Goal: Understand process/instructions: Learn how to perform a task or action

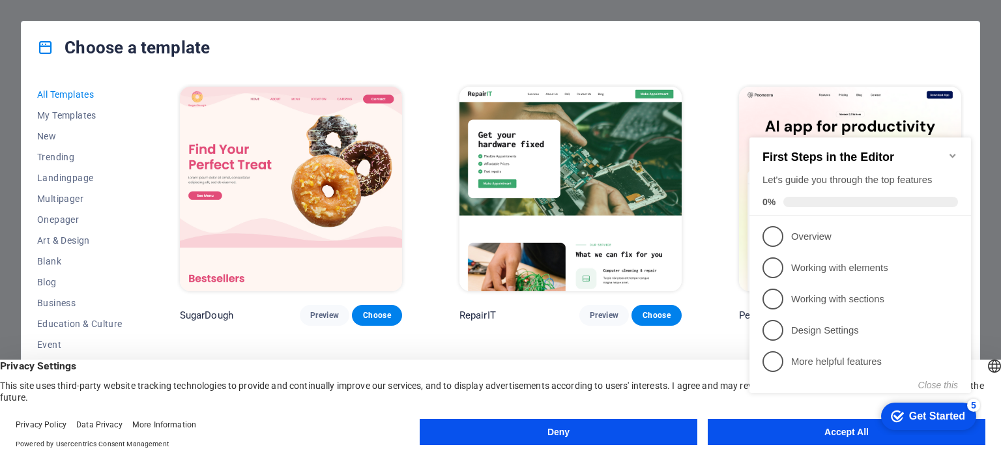
click at [958, 151] on icon "Minimize checklist" at bounding box center [953, 156] width 10 height 10
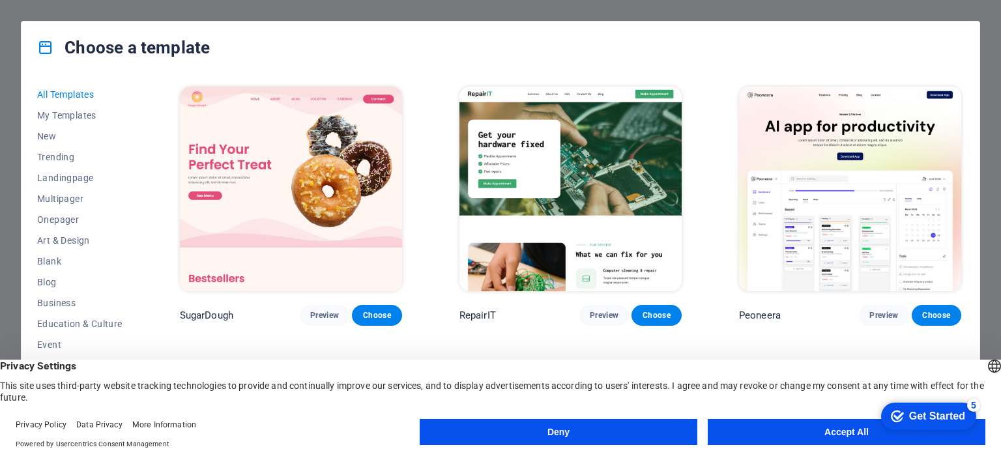
click at [816, 436] on button "Accept All" at bounding box center [847, 432] width 278 height 26
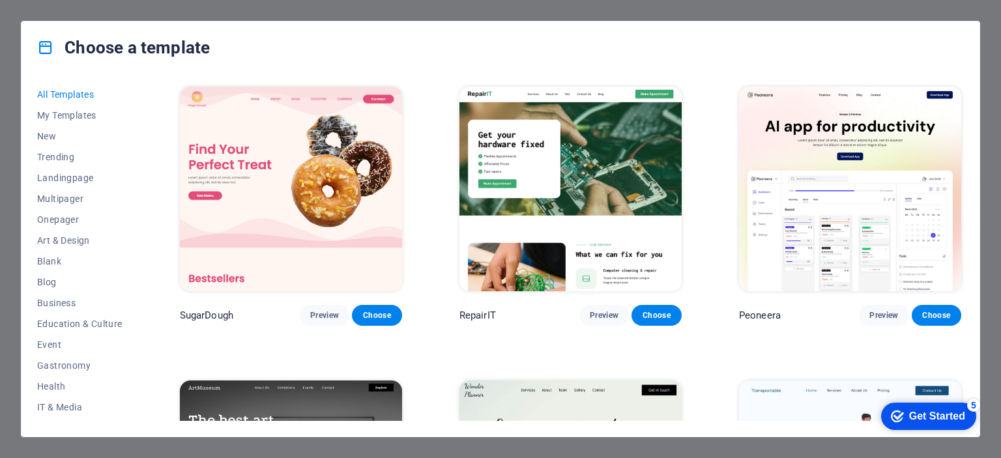
click at [928, 417] on div "Get Started" at bounding box center [937, 417] width 56 height 12
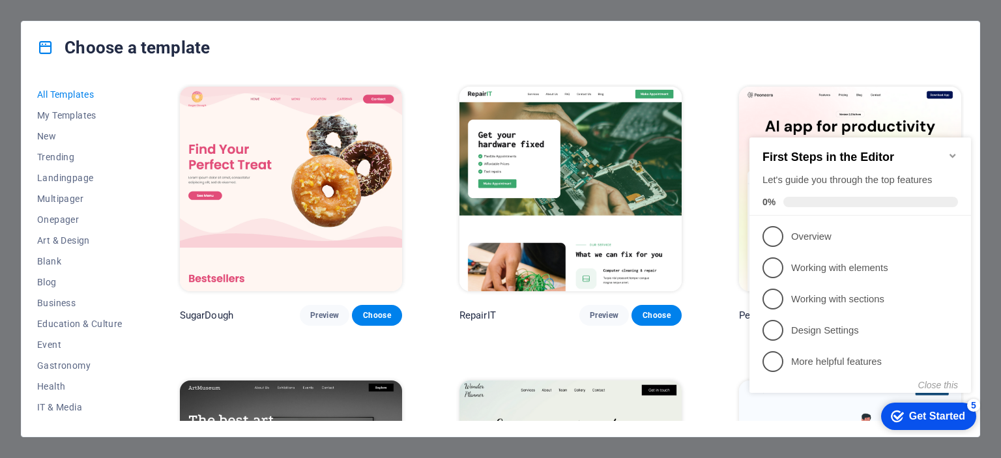
click at [918, 412] on div "Get Started" at bounding box center [937, 417] width 56 height 12
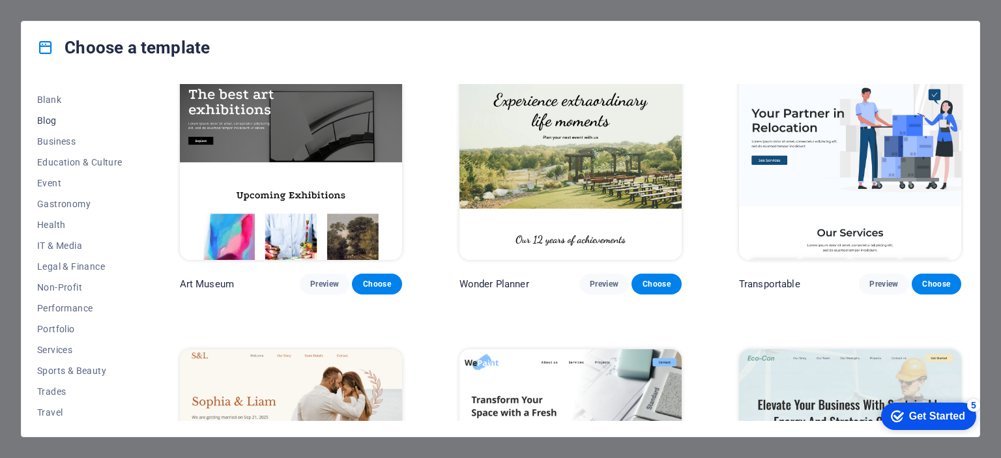
scroll to position [184, 0]
click at [56, 390] on span "Travel" at bounding box center [79, 390] width 85 height 10
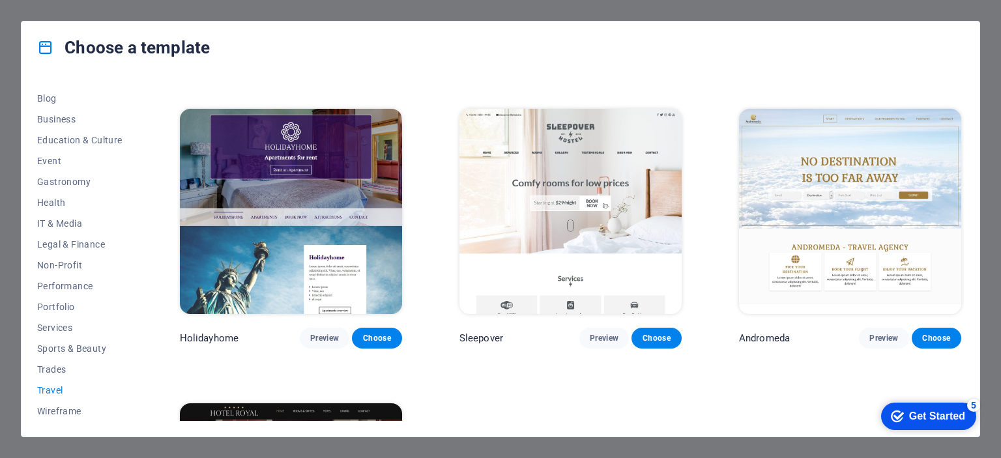
scroll to position [271, 0]
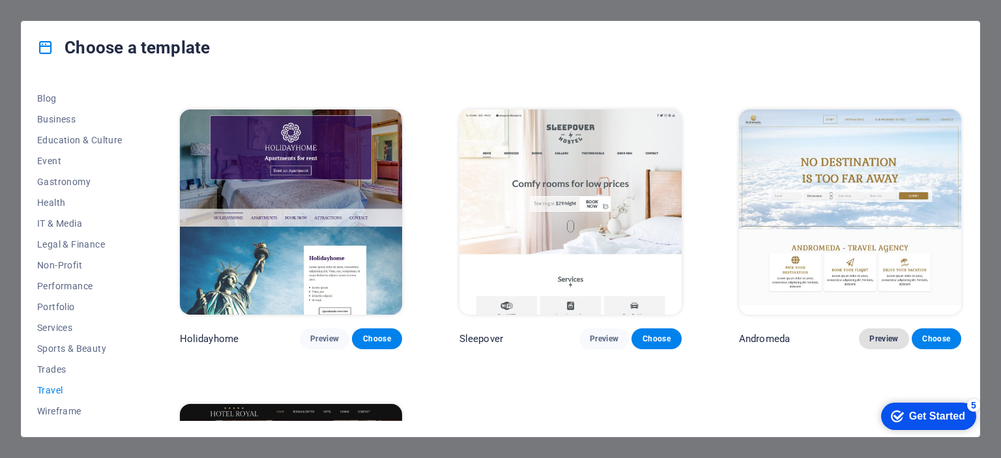
click at [879, 338] on span "Preview" at bounding box center [884, 339] width 29 height 10
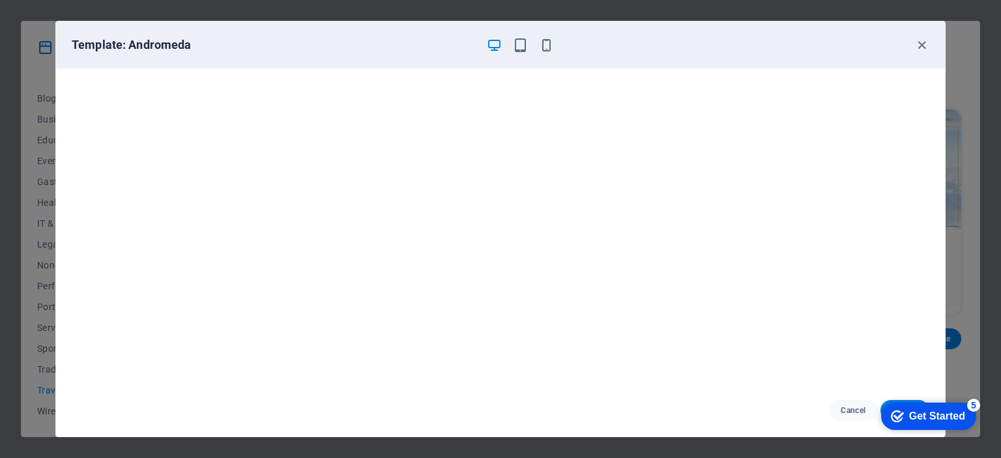
scroll to position [0, 0]
click at [548, 47] on icon "button" at bounding box center [546, 45] width 15 height 15
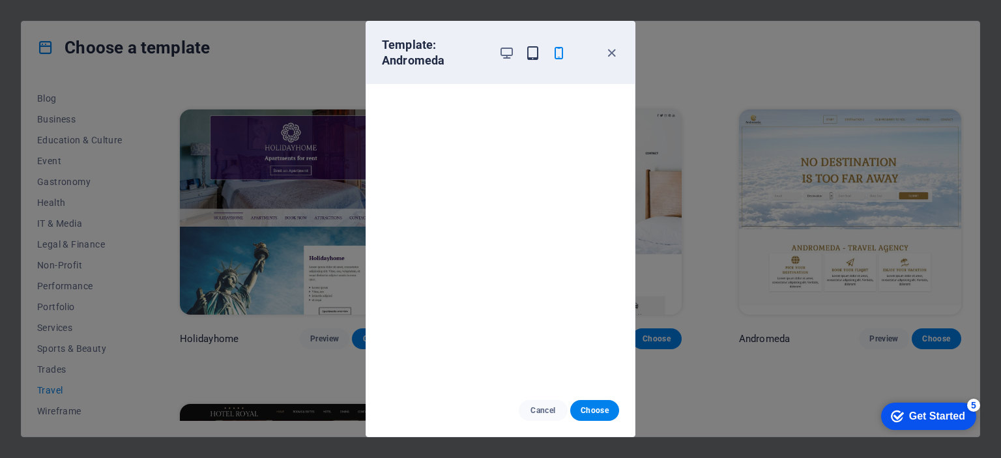
click at [532, 51] on icon "button" at bounding box center [532, 53] width 15 height 15
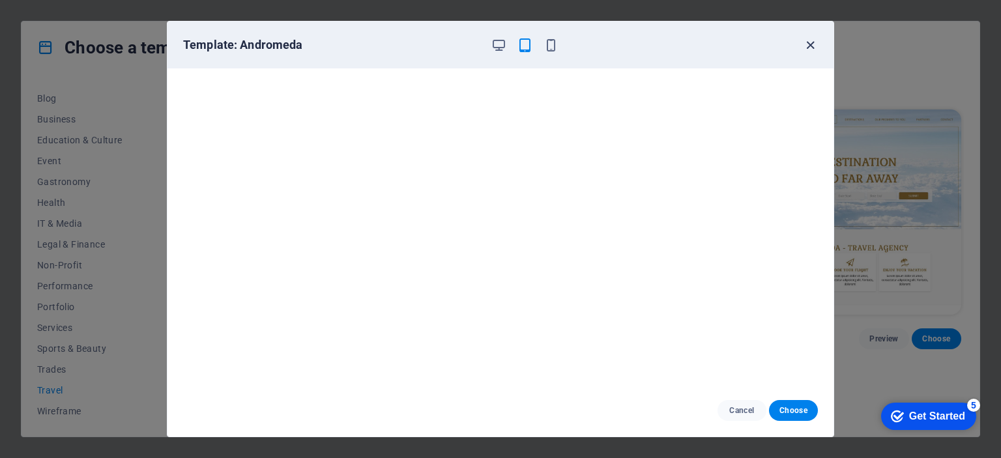
click at [813, 41] on icon "button" at bounding box center [810, 45] width 15 height 15
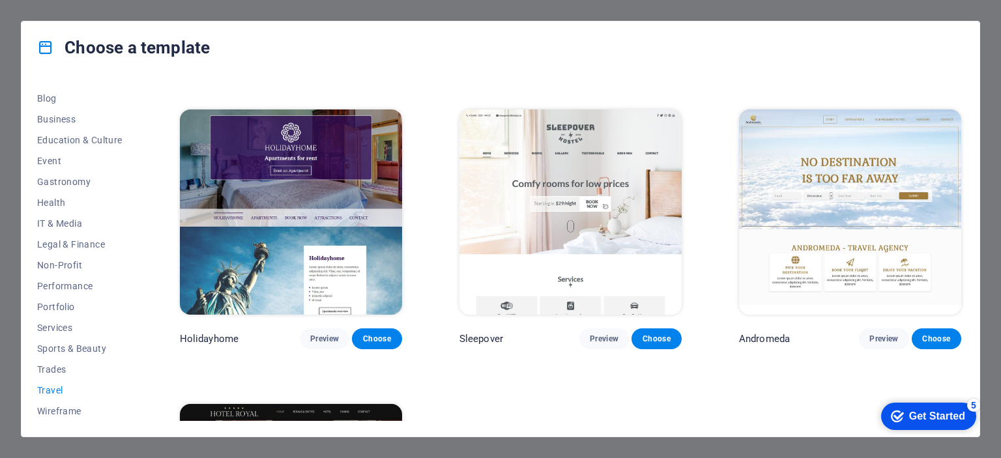
click at [863, 190] on img at bounding box center [850, 212] width 222 height 205
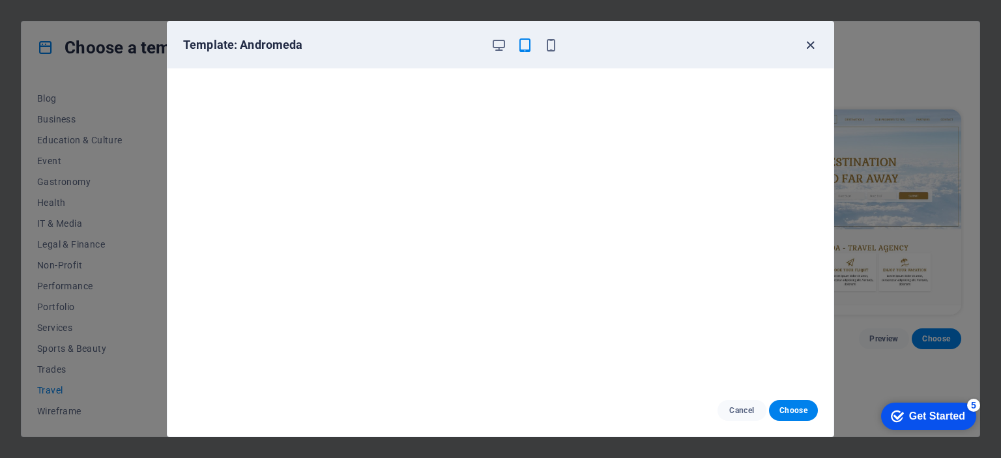
click at [816, 41] on icon "button" at bounding box center [810, 45] width 15 height 15
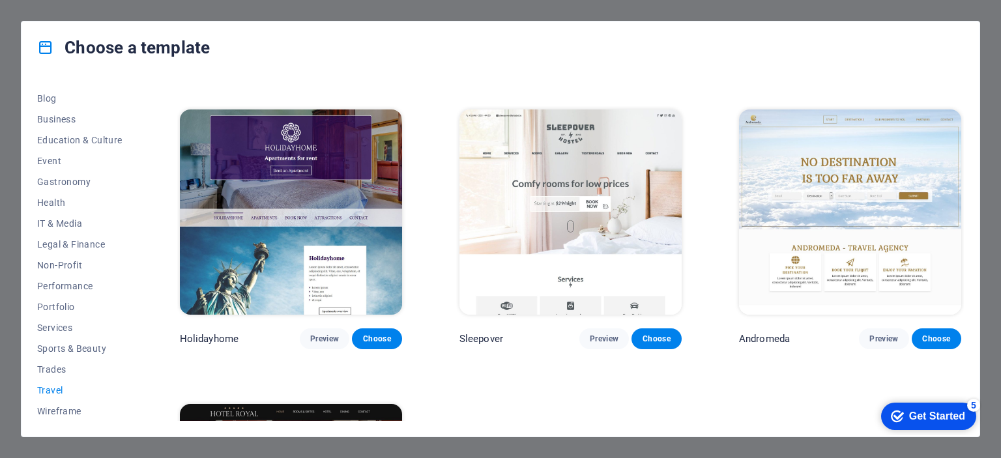
click at [788, 147] on img at bounding box center [850, 212] width 222 height 205
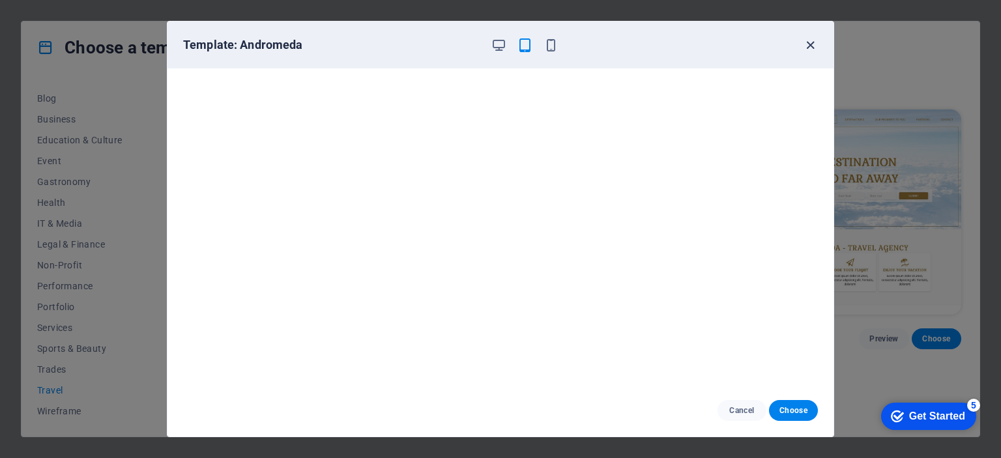
click at [811, 46] on icon "button" at bounding box center [810, 45] width 15 height 15
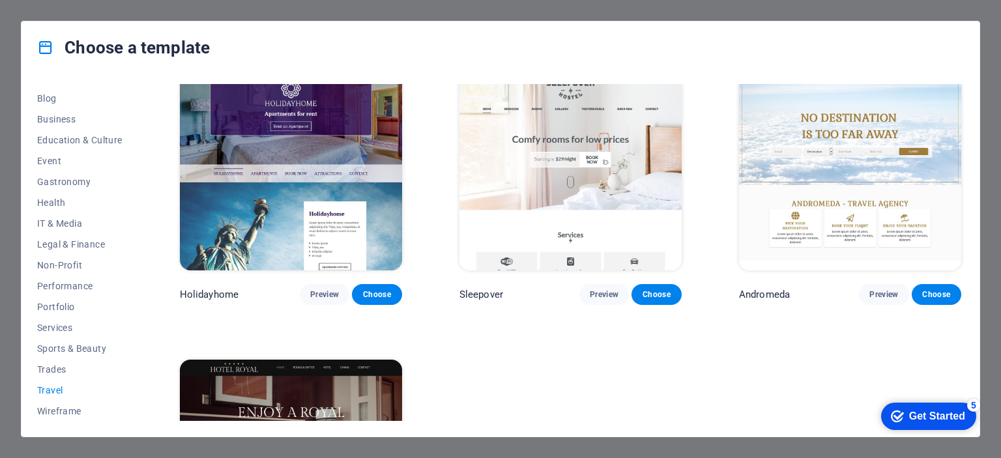
scroll to position [271, 0]
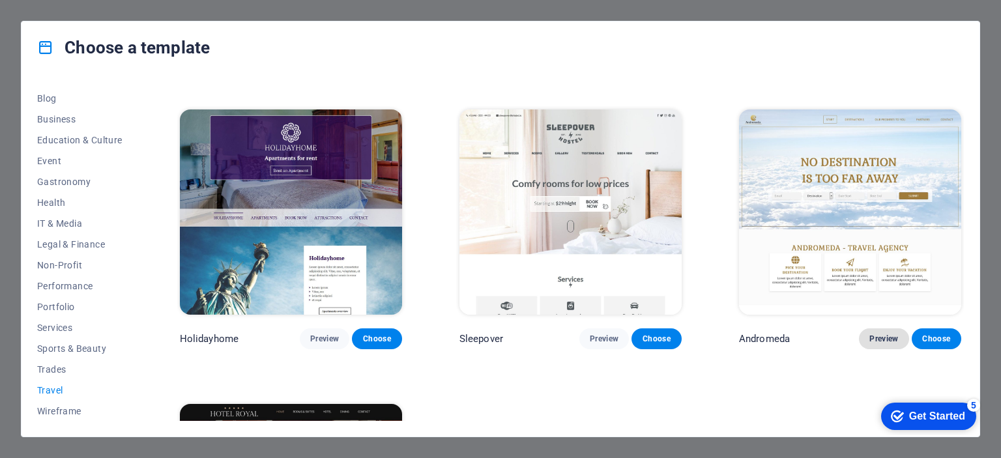
click at [875, 334] on span "Preview" at bounding box center [884, 339] width 29 height 10
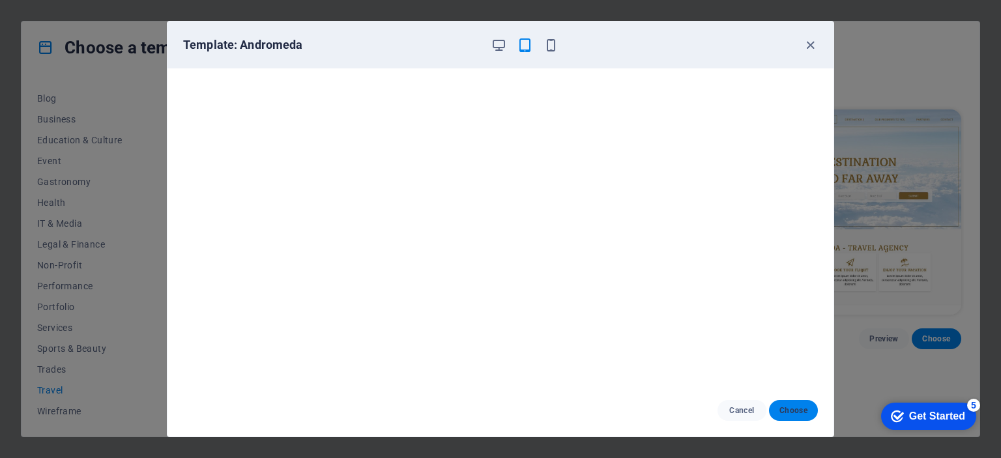
click at [794, 411] on span "Choose" at bounding box center [794, 411] width 28 height 10
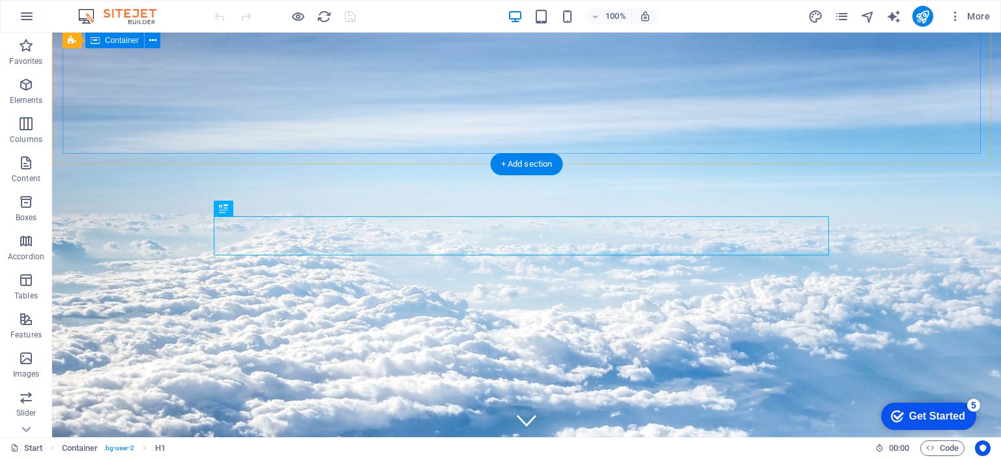
scroll to position [325, 0]
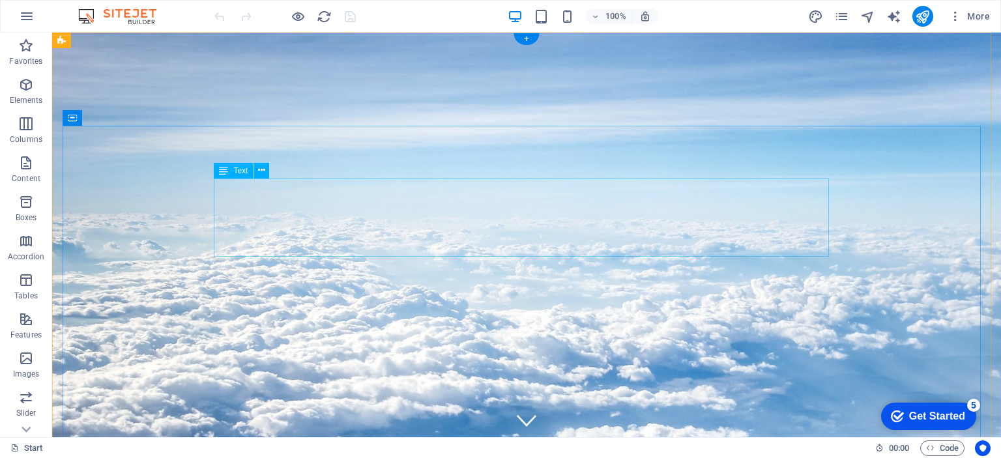
scroll to position [108, 0]
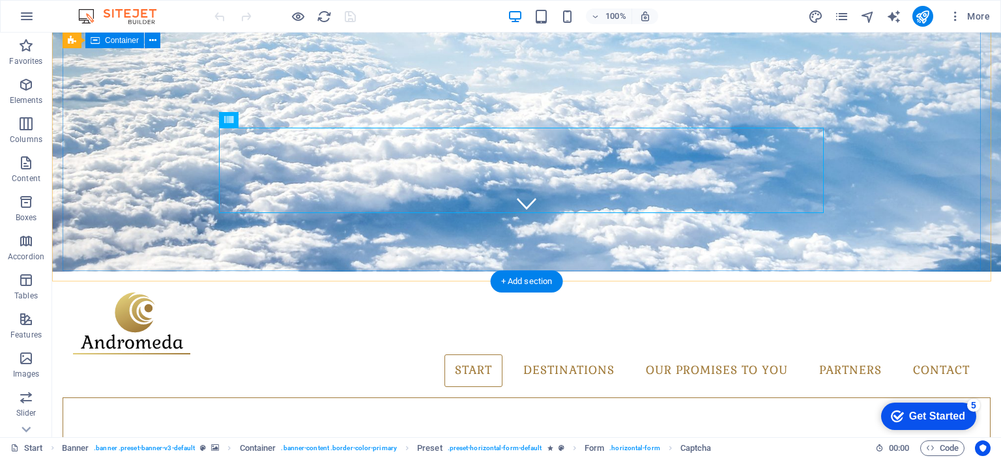
scroll to position [0, 0]
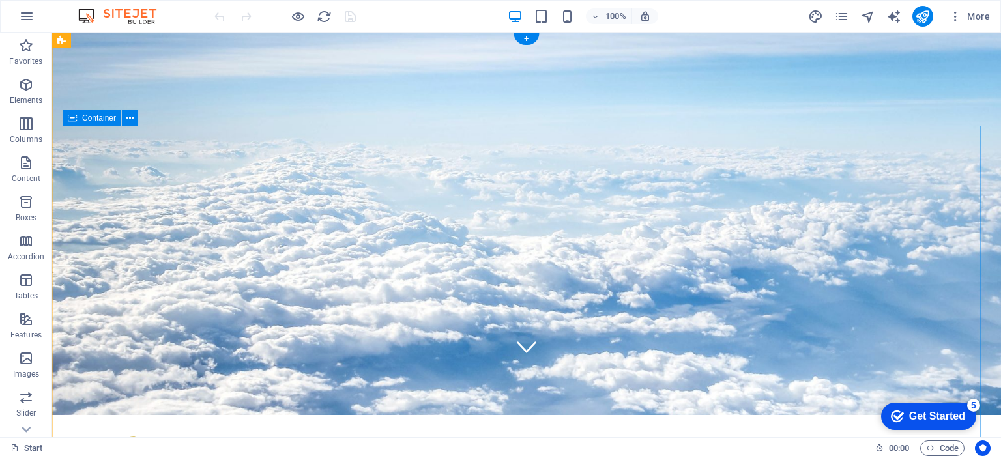
scroll to position [108, 0]
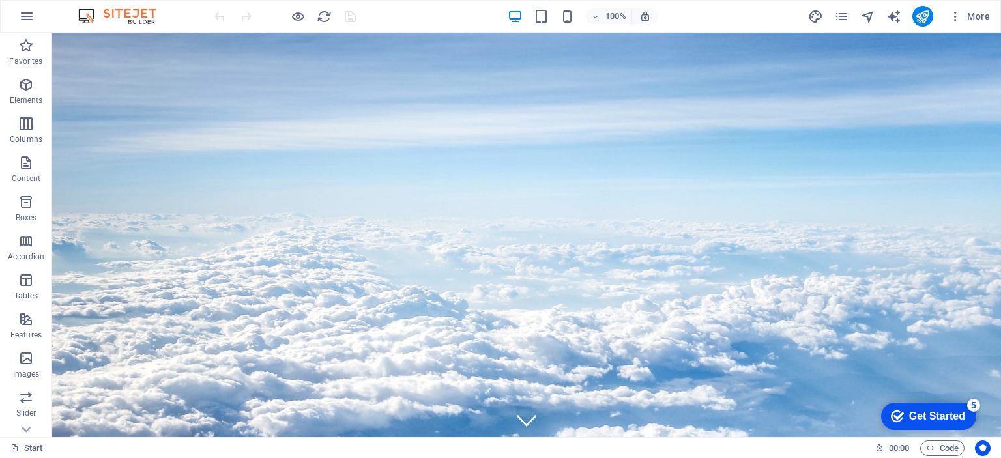
click at [920, 414] on div "Get Started" at bounding box center [937, 417] width 56 height 12
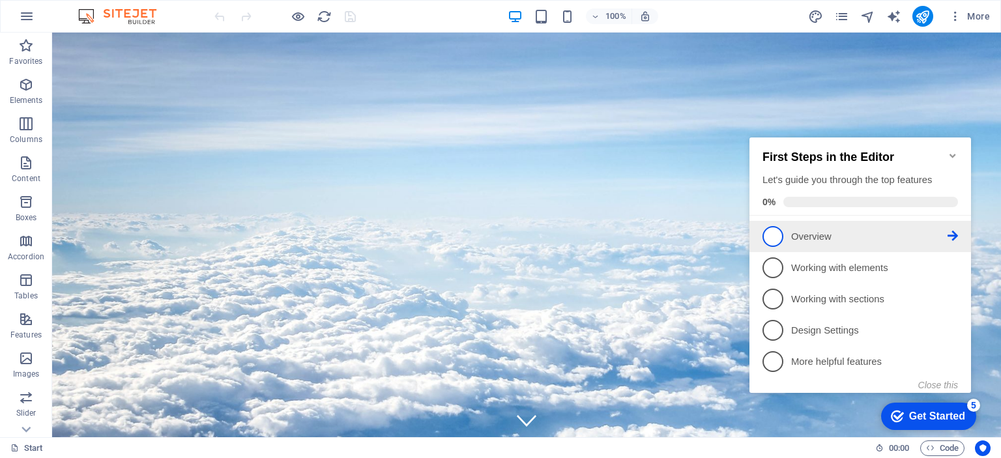
click at [773, 237] on span "1" at bounding box center [773, 236] width 21 height 21
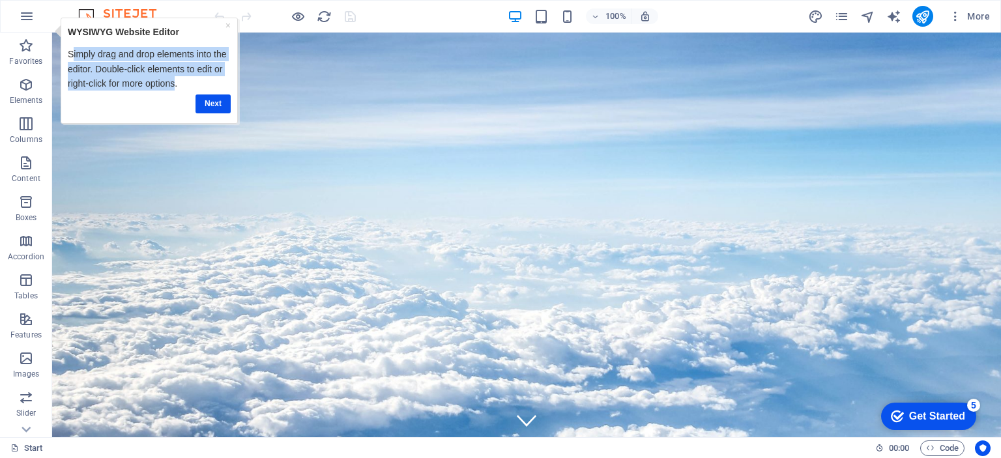
drag, startPoint x: 70, startPoint y: 53, endPoint x: 174, endPoint y: 83, distance: 107.9
click at [174, 83] on p "Simply drag and drop elements into the editor. Double-click elements to edit or…" at bounding box center [149, 68] width 163 height 44
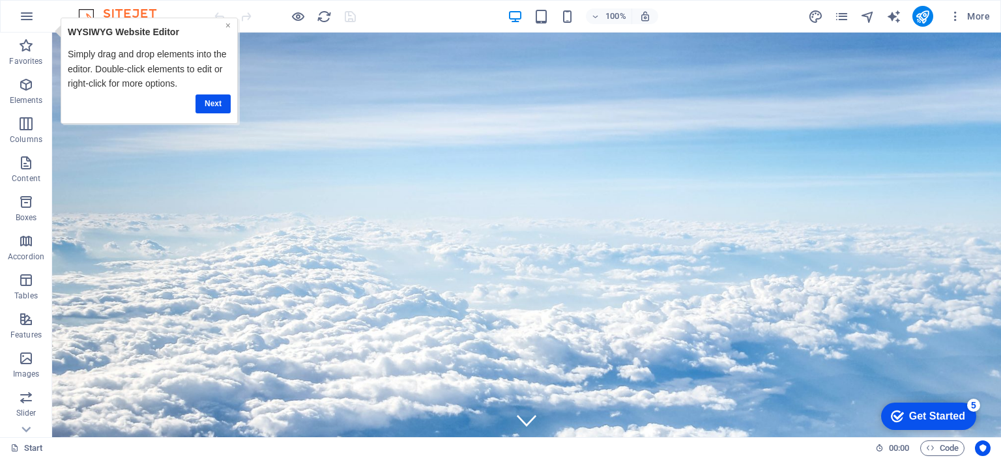
click at [228, 25] on link "×" at bounding box center [228, 25] width 5 height 10
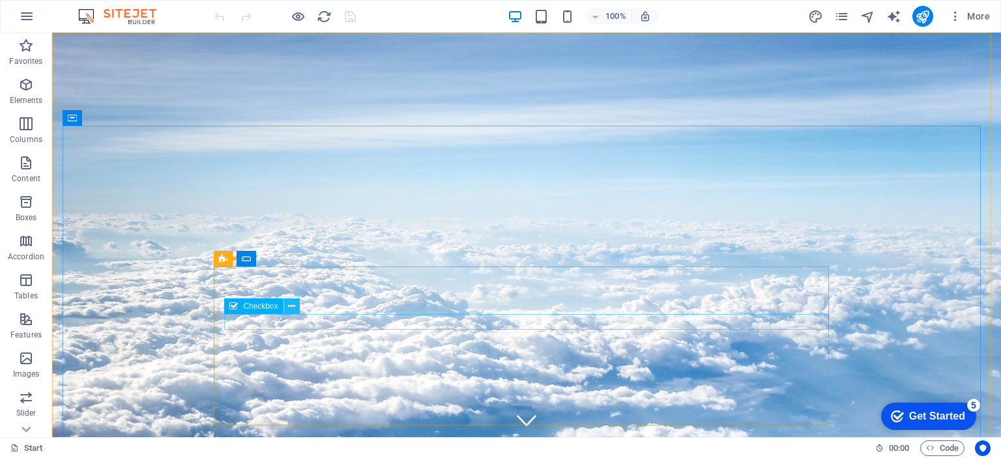
click at [293, 308] on icon at bounding box center [291, 307] width 7 height 14
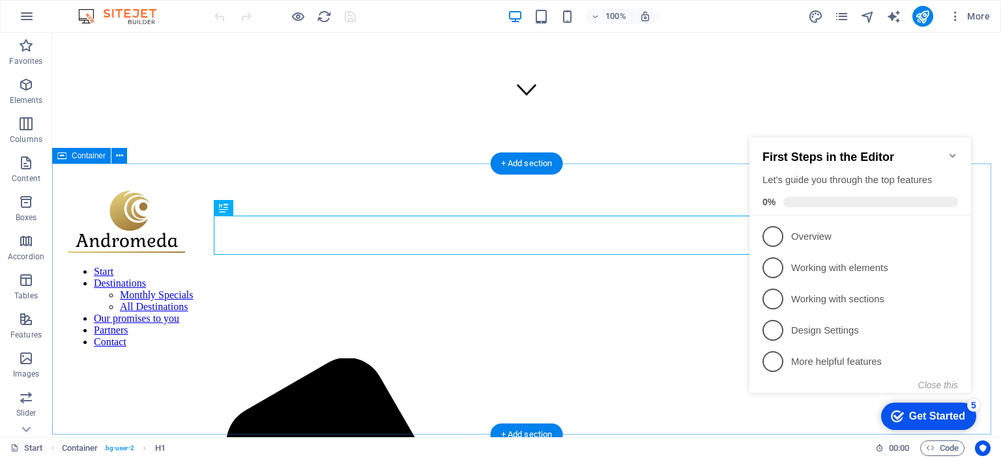
scroll to position [325, 0]
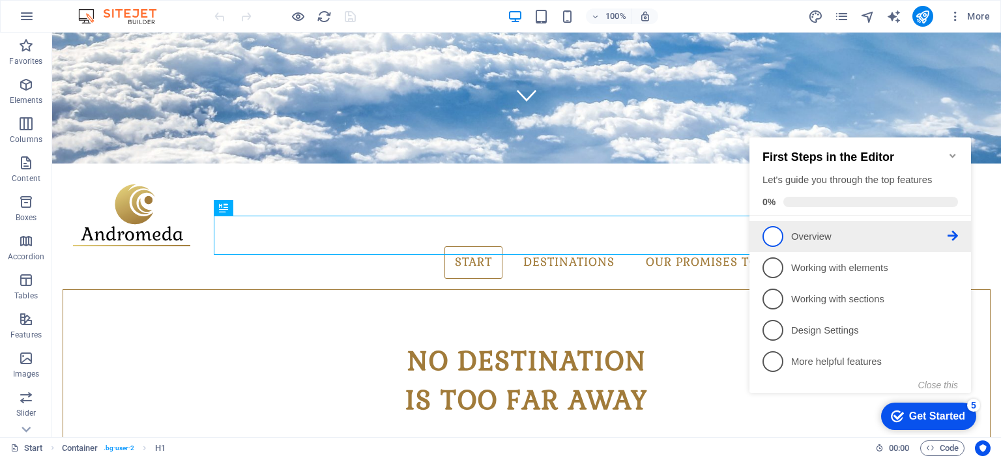
click at [814, 235] on p "Overview - incomplete" at bounding box center [869, 237] width 156 height 14
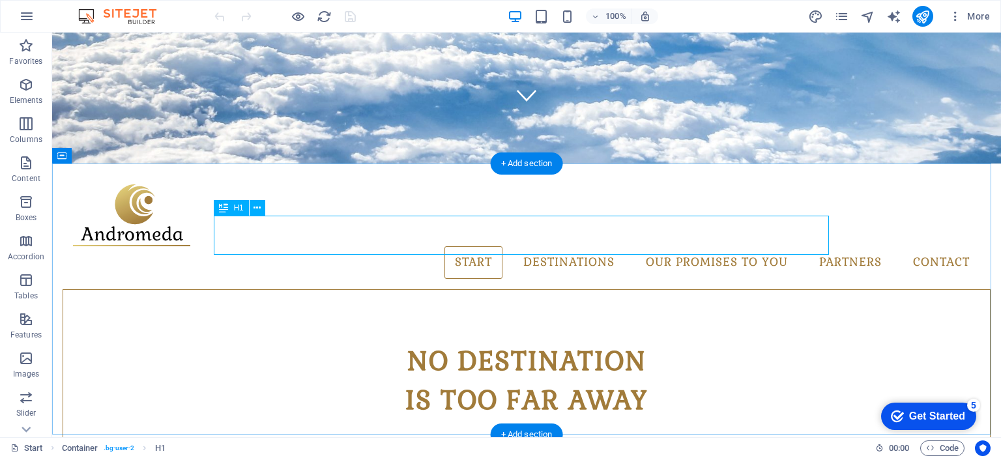
scroll to position [0, 0]
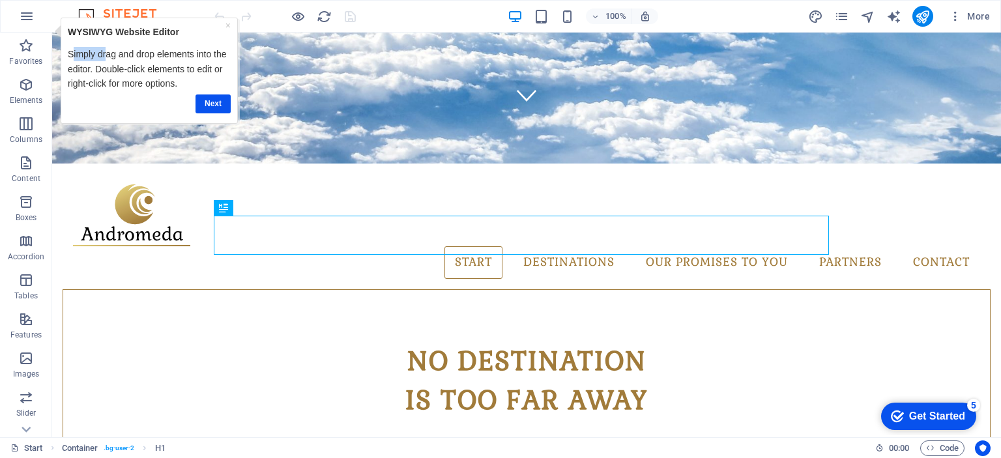
drag, startPoint x: 70, startPoint y: 54, endPoint x: 104, endPoint y: 54, distance: 33.9
click at [104, 54] on p "Simply drag and drop elements into the editor. Double-click elements to edit or…" at bounding box center [149, 68] width 163 height 44
drag, startPoint x: 112, startPoint y: 109, endPoint x: 102, endPoint y: 78, distance: 32.8
click at [112, 108] on div "Next" at bounding box center [149, 103] width 163 height 19
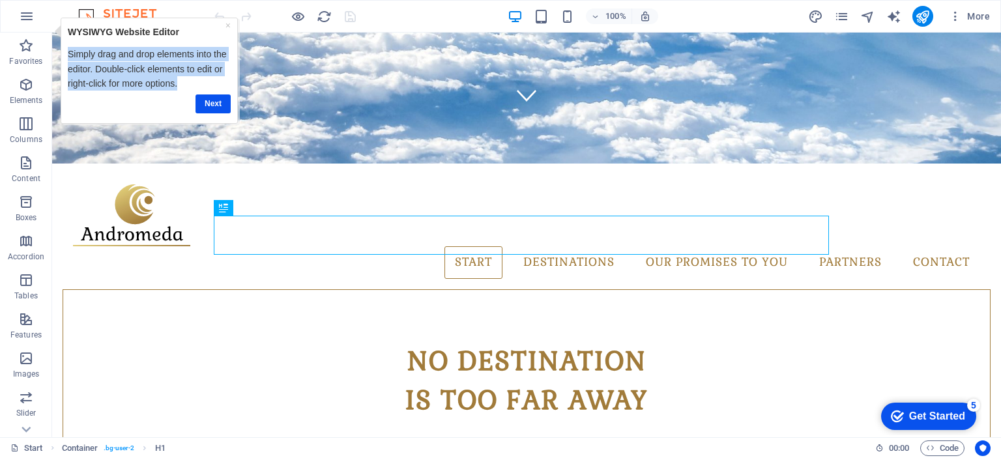
drag, startPoint x: 185, startPoint y: 81, endPoint x: 63, endPoint y: 53, distance: 125.1
click at [63, 53] on div "× WYSIWYG Website Editor Simply drag and drop elements into the editor. Double-…" at bounding box center [149, 70] width 177 height 106
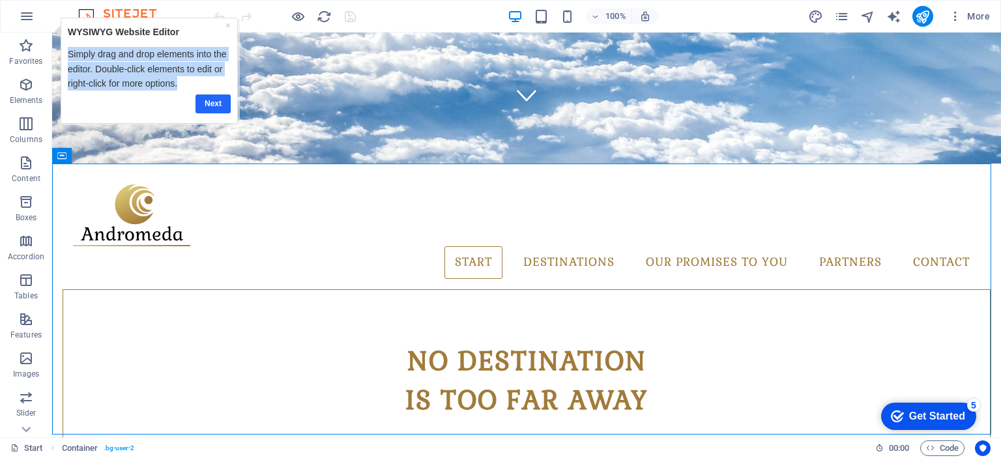
click at [213, 104] on link "Next" at bounding box center [213, 103] width 35 height 19
